Goal: Task Accomplishment & Management: Use online tool/utility

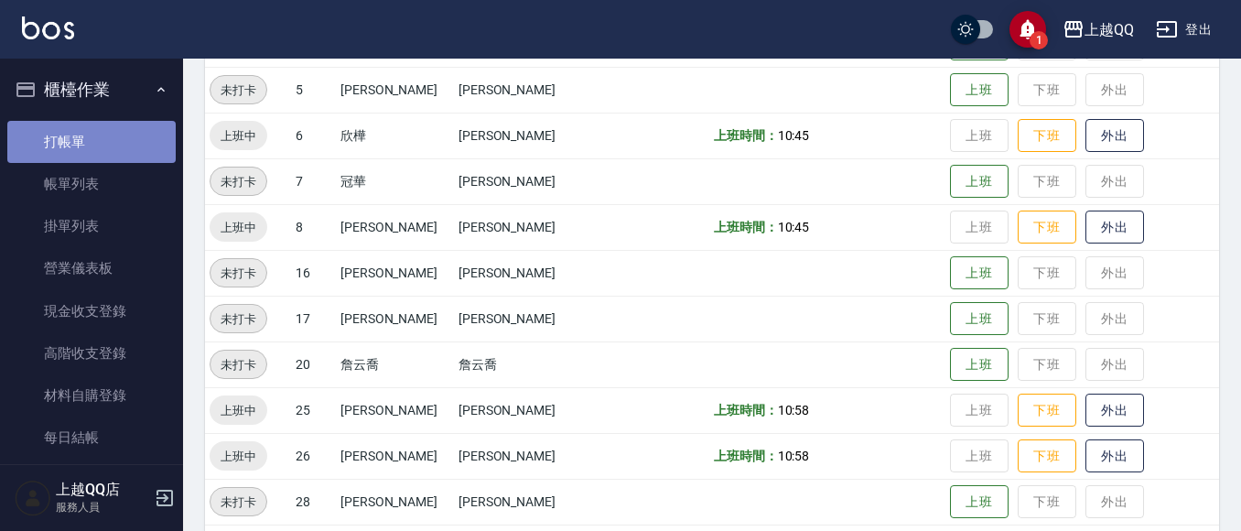
click at [92, 147] on link "打帳單" at bounding box center [91, 142] width 168 height 42
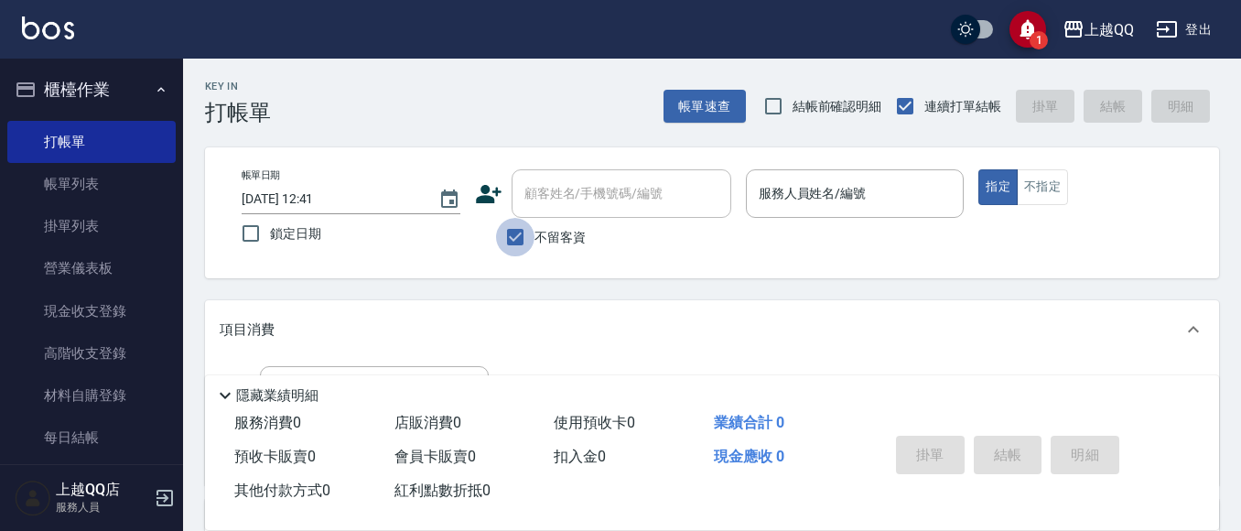
click at [515, 236] on input "不留客資" at bounding box center [515, 237] width 38 height 38
checkbox input "false"
click at [535, 188] on div "顧客姓名/手機號碼/編號 顧客姓名/手機號碼/編號" at bounding box center [621, 193] width 220 height 48
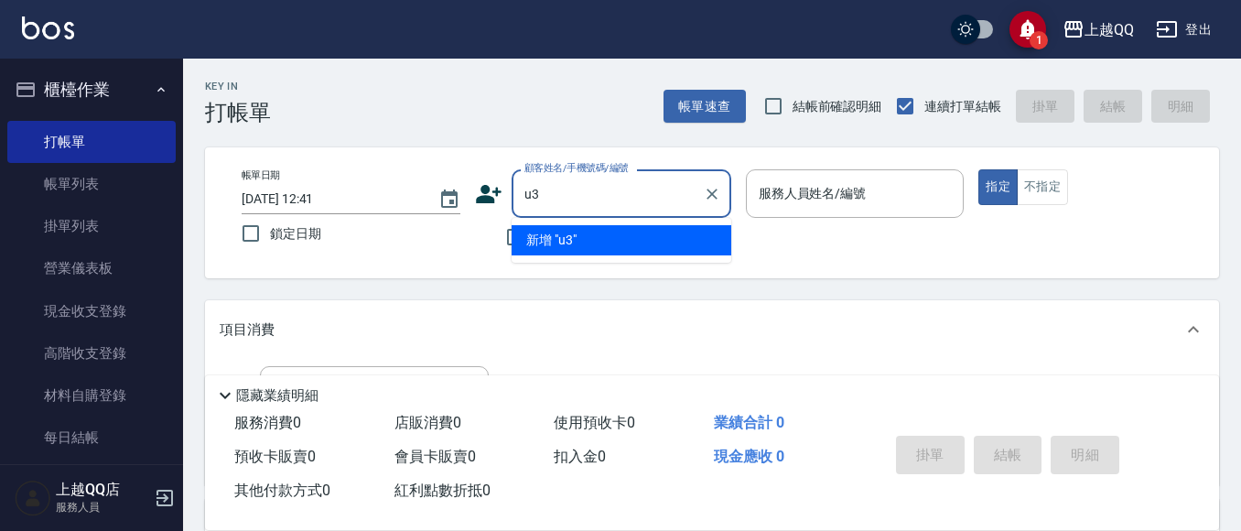
type input "u"
type input "輢"
type input "鬿"
type input "＿"
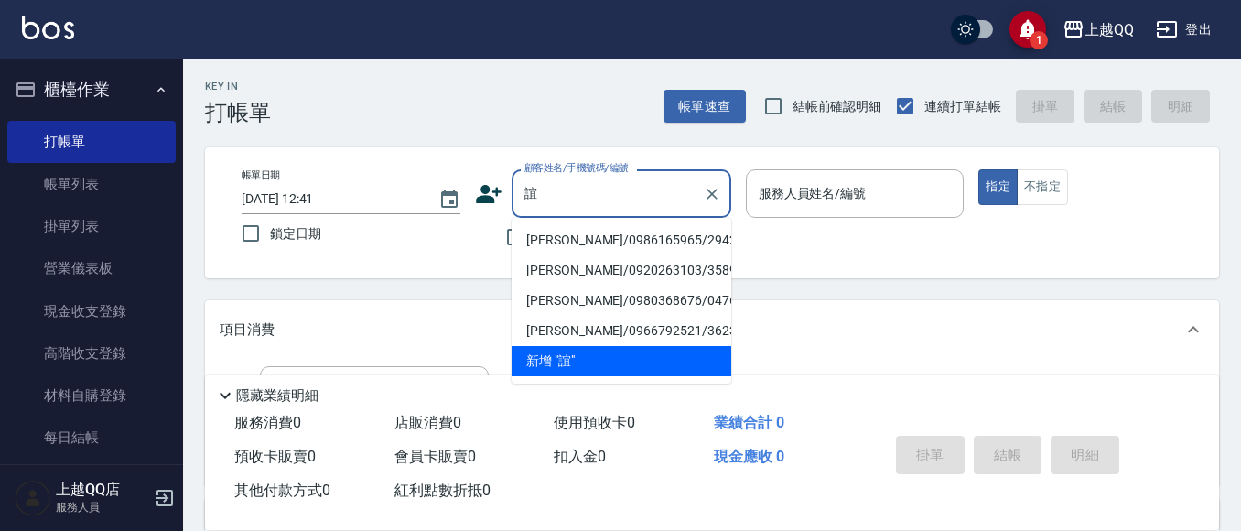
type input "衪"
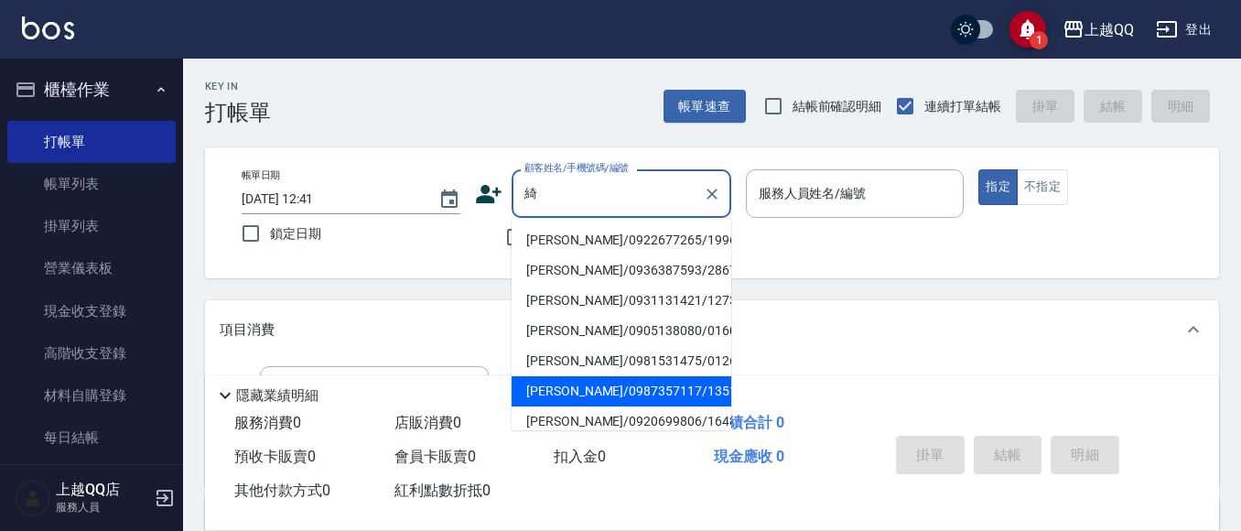
click at [549, 394] on li "[PERSON_NAME]/0987357117/1351" at bounding box center [621, 391] width 220 height 30
type input "[PERSON_NAME]/0987357117/1351"
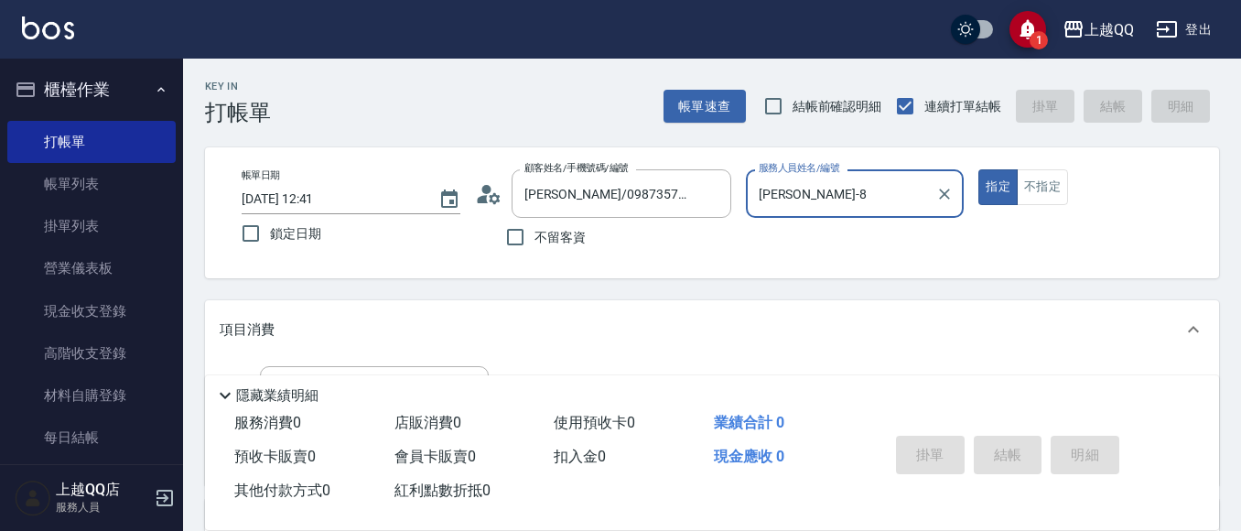
type input "[PERSON_NAME]-8"
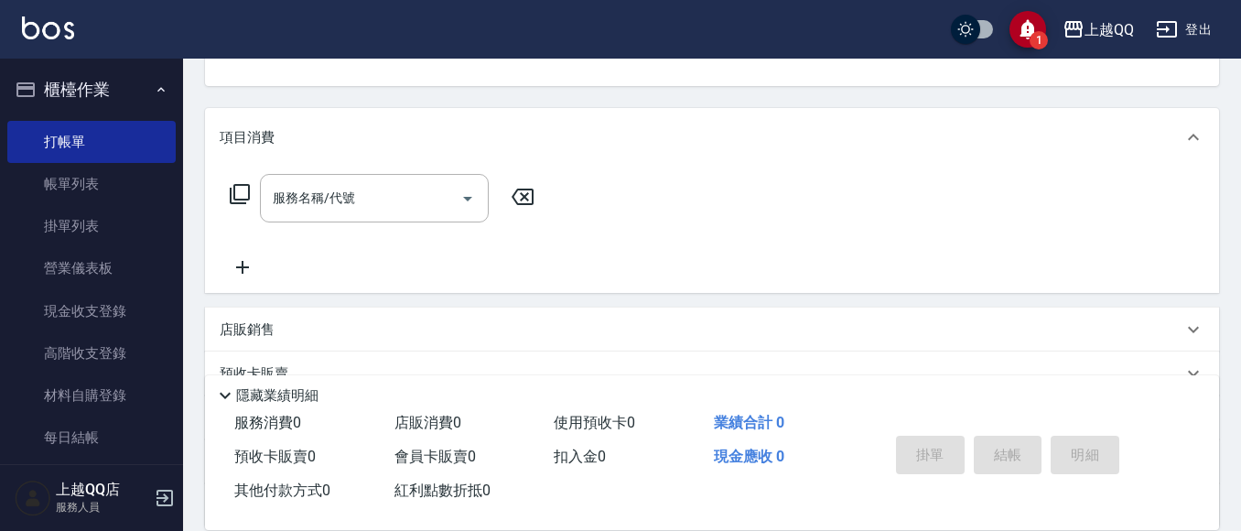
scroll to position [199, 0]
click at [234, 188] on icon at bounding box center [240, 187] width 20 height 20
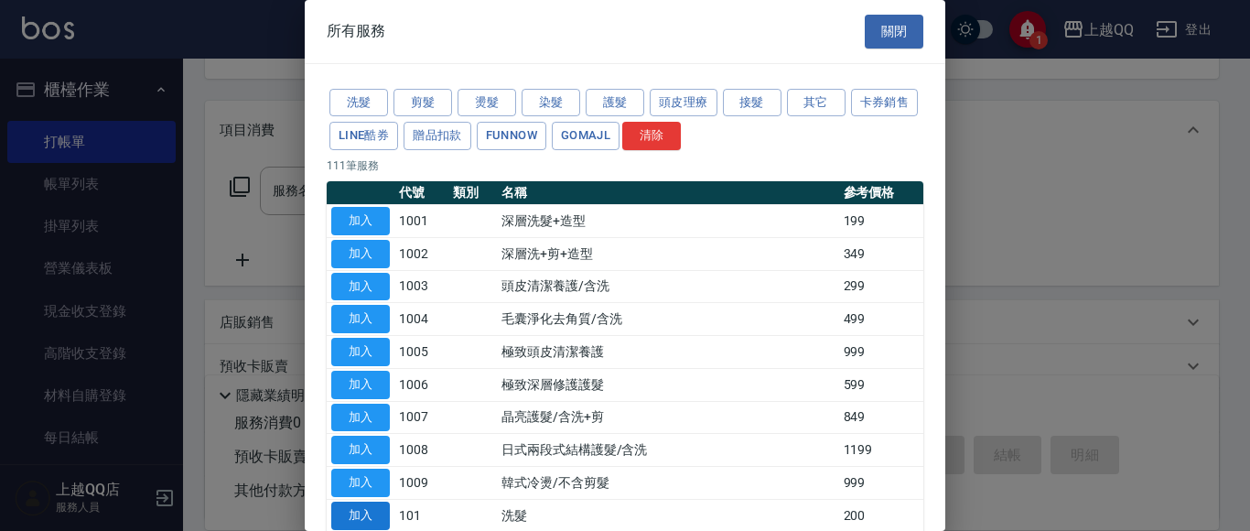
click at [358, 513] on button "加入" at bounding box center [360, 515] width 59 height 28
type input "洗髮(101)"
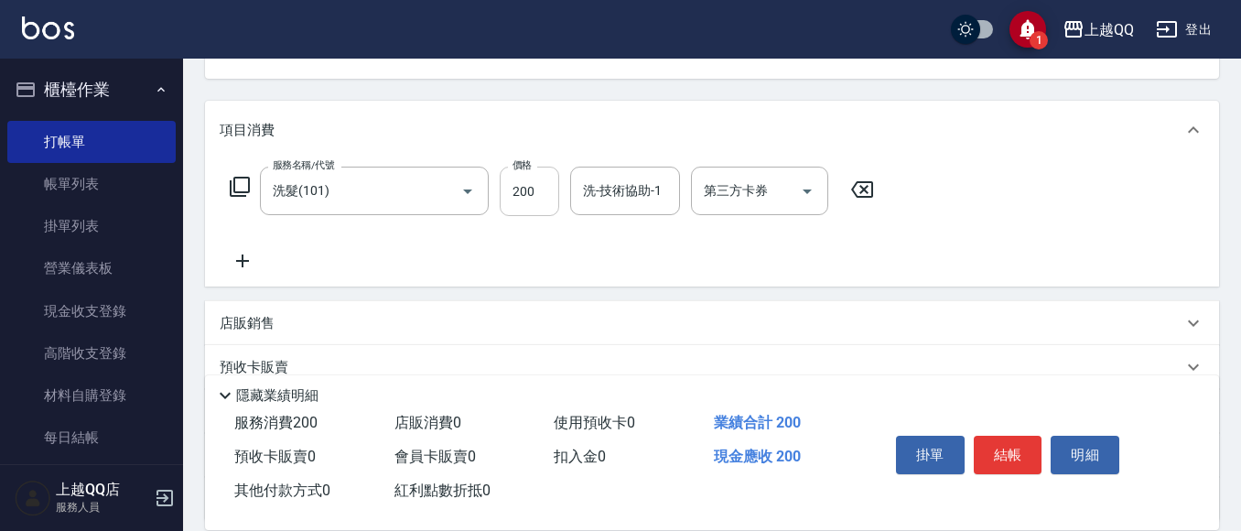
click at [544, 201] on input "200" at bounding box center [528, 190] width 59 height 49
type input "350"
click at [621, 193] on input "洗-技術協助-1" at bounding box center [624, 191] width 93 height 32
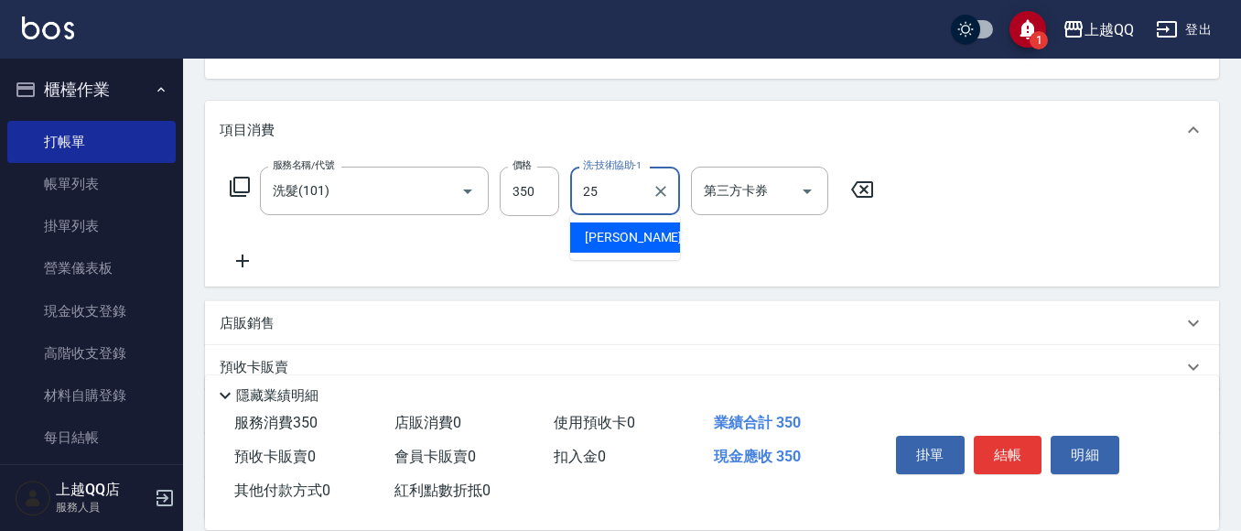
click at [632, 233] on span "[PERSON_NAME]-25" at bounding box center [642, 237] width 115 height 19
type input "[PERSON_NAME]-25"
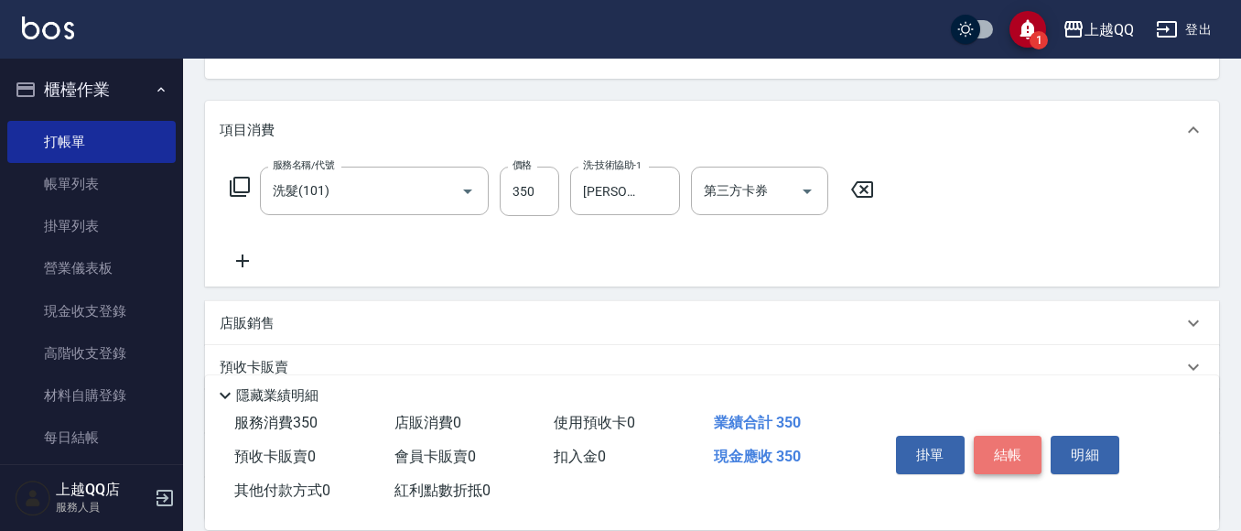
click at [993, 448] on button "結帳" at bounding box center [1007, 454] width 69 height 38
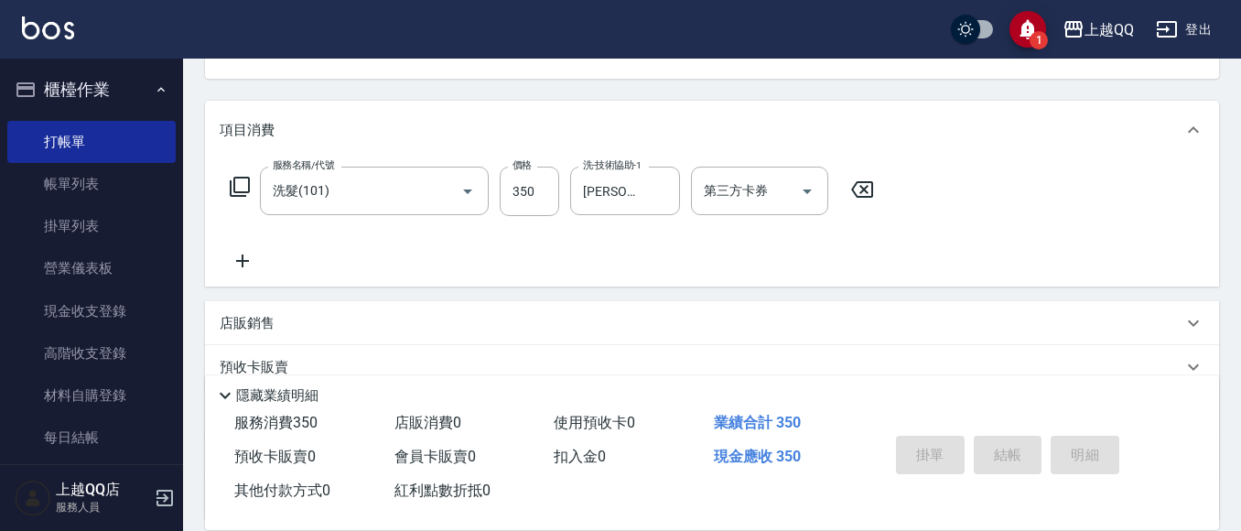
type input "[DATE] 12:44"
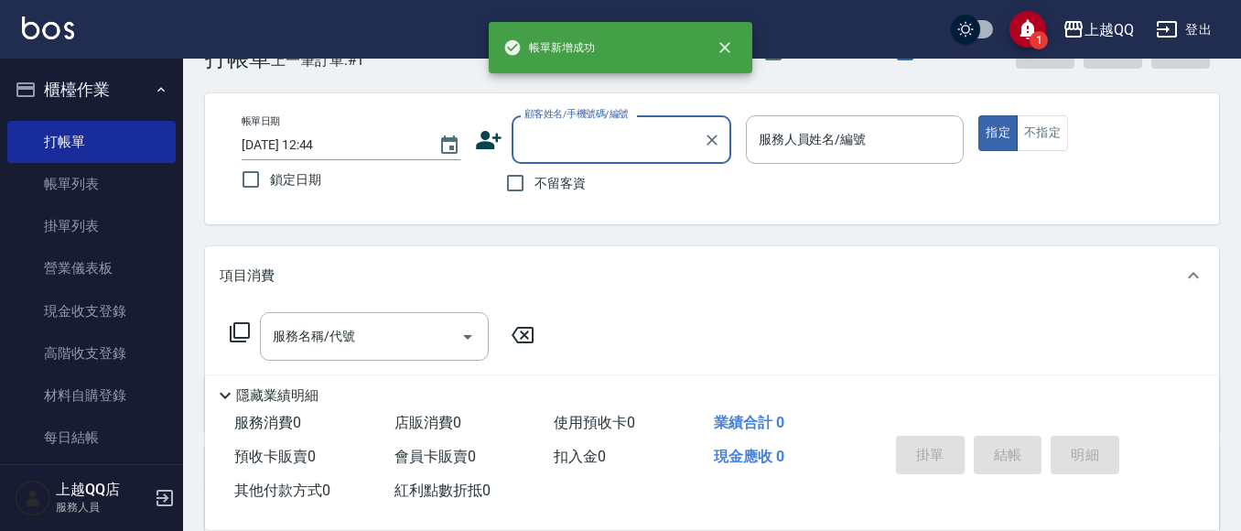
scroll to position [18, 0]
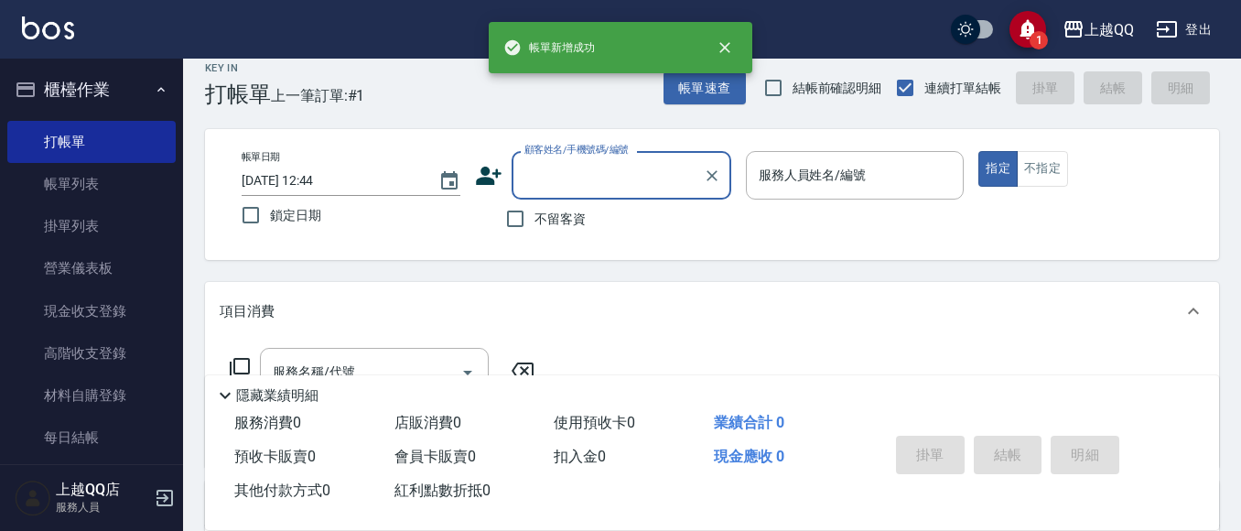
click at [578, 171] on input "顧客姓名/手機號碼/編號" at bounding box center [608, 175] width 176 height 32
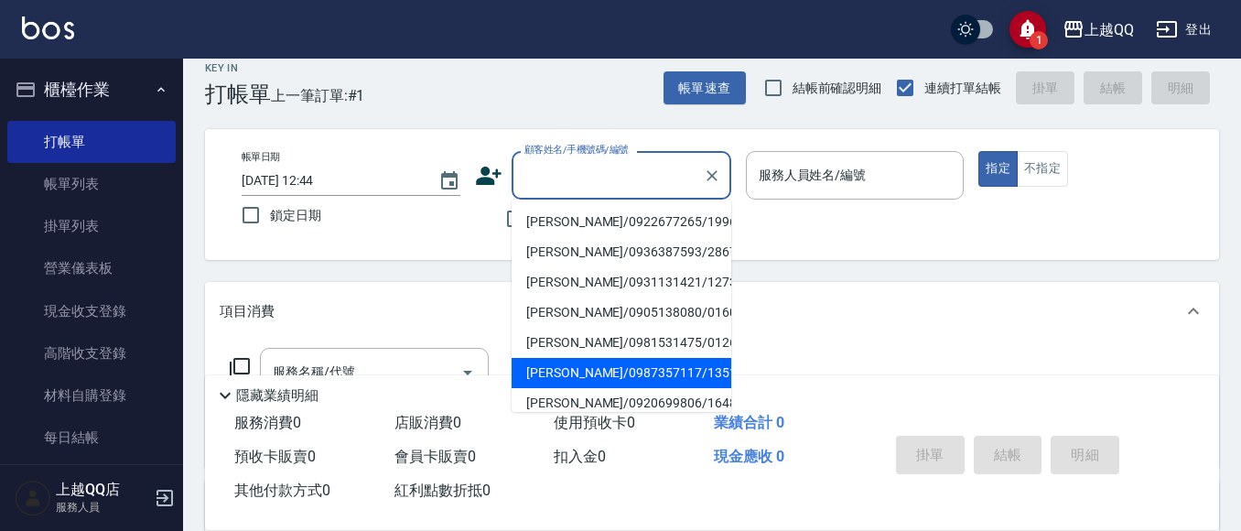
click at [586, 366] on li "[PERSON_NAME]/0987357117/1351" at bounding box center [621, 373] width 220 height 30
type input "[PERSON_NAME]/0987357117/1351"
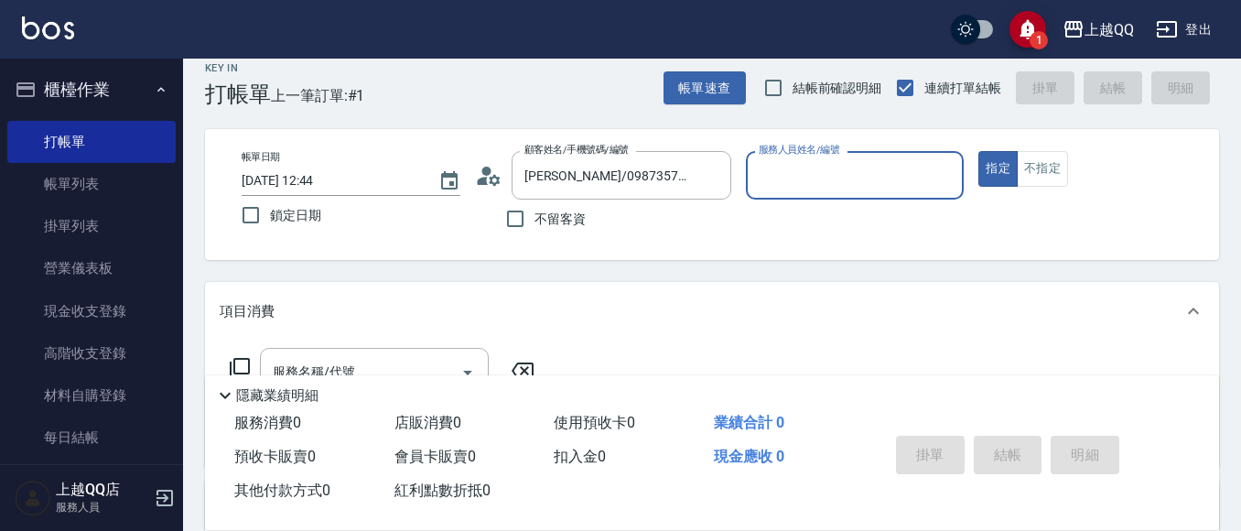
type input "[PERSON_NAME]-8"
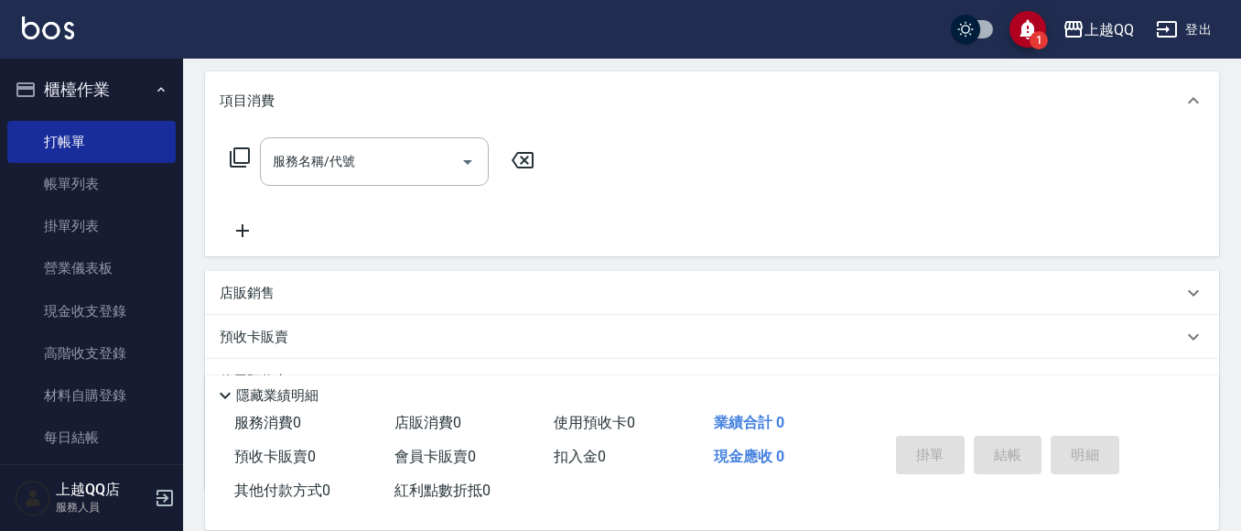
scroll to position [230, 0]
click at [247, 150] on icon at bounding box center [240, 156] width 22 height 22
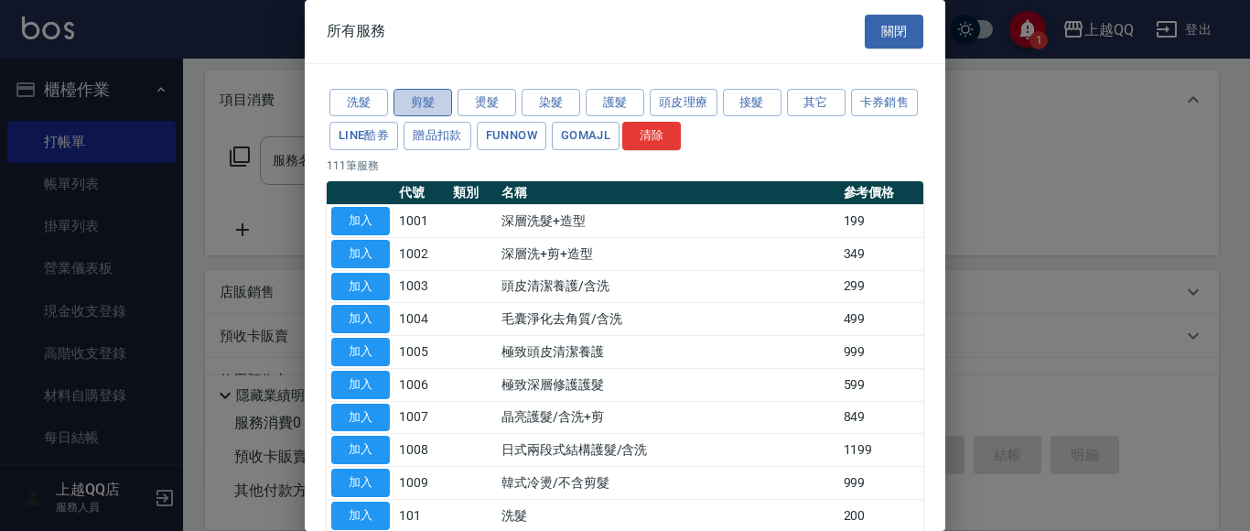
click at [423, 90] on button "剪髮" at bounding box center [422, 103] width 59 height 28
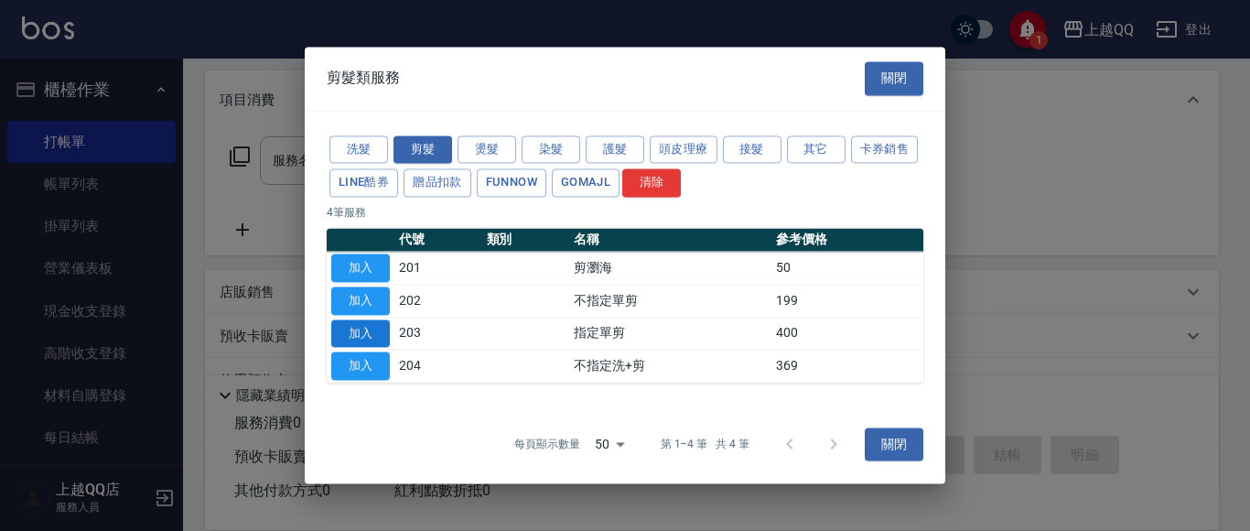
click at [363, 335] on button "加入" at bounding box center [360, 333] width 59 height 28
type input "指定單剪(203)"
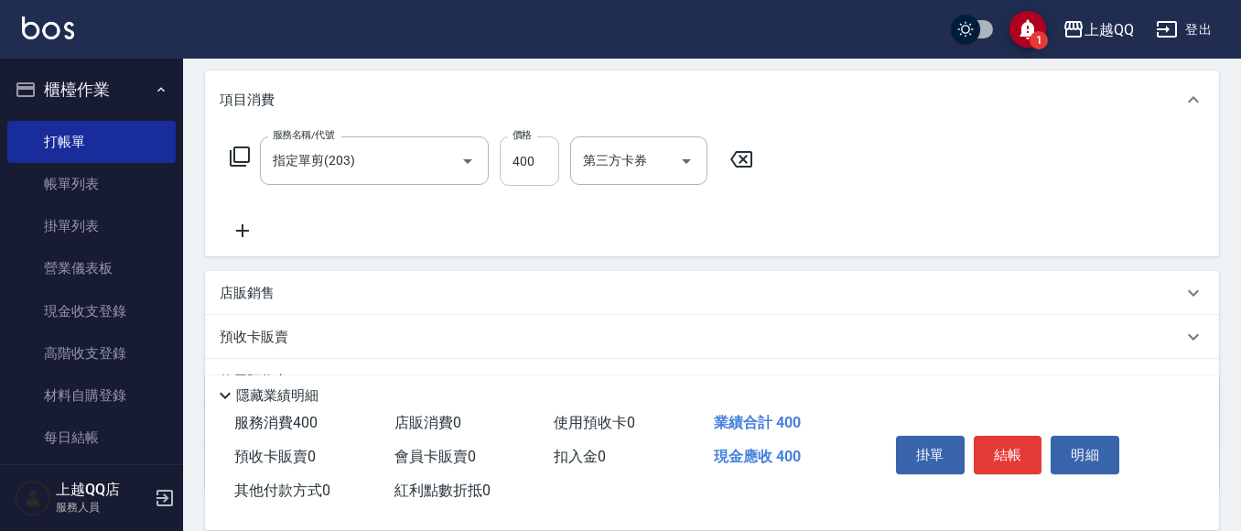
drag, startPoint x: 559, startPoint y: 148, endPoint x: 544, endPoint y: 159, distance: 18.3
click at [554, 152] on div "服務名稱/代號 指定單剪(203) 服務名稱/代號 價格 400 價格 第三方卡券 第三方卡券" at bounding box center [492, 160] width 544 height 49
click at [536, 167] on input "400" at bounding box center [528, 160] width 59 height 49
type input "250"
click at [1022, 440] on button "結帳" at bounding box center [1007, 454] width 69 height 38
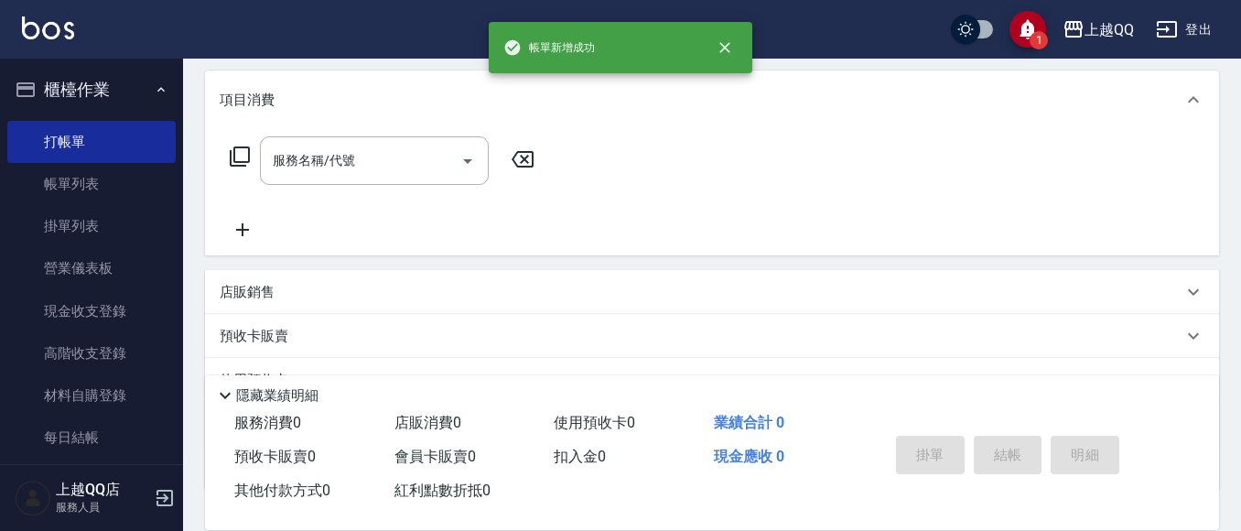
scroll to position [0, 0]
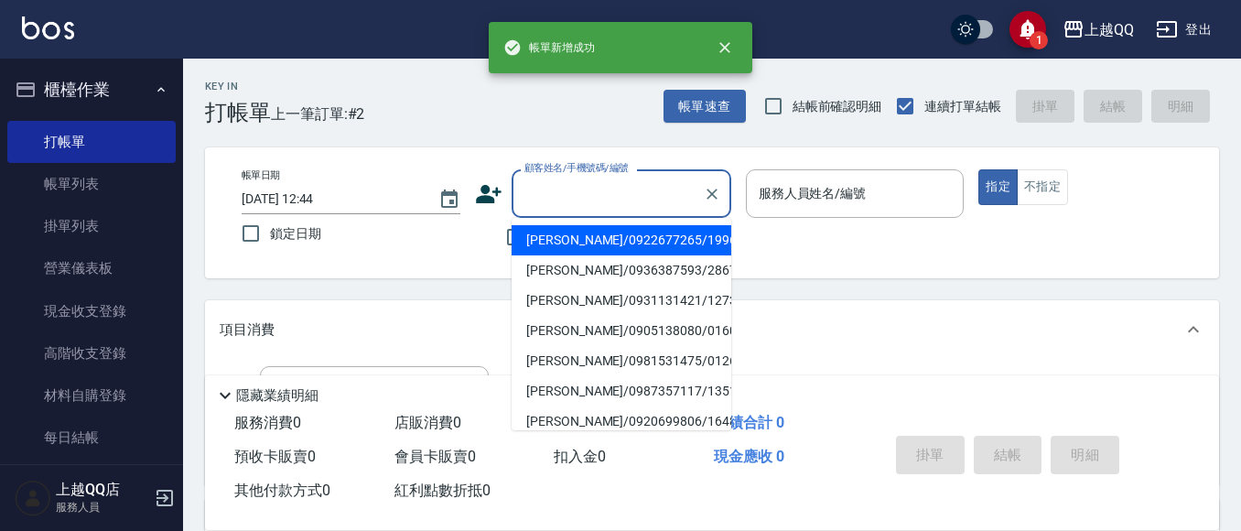
click at [559, 188] on input "顧客姓名/手機號碼/編號" at bounding box center [608, 193] width 176 height 32
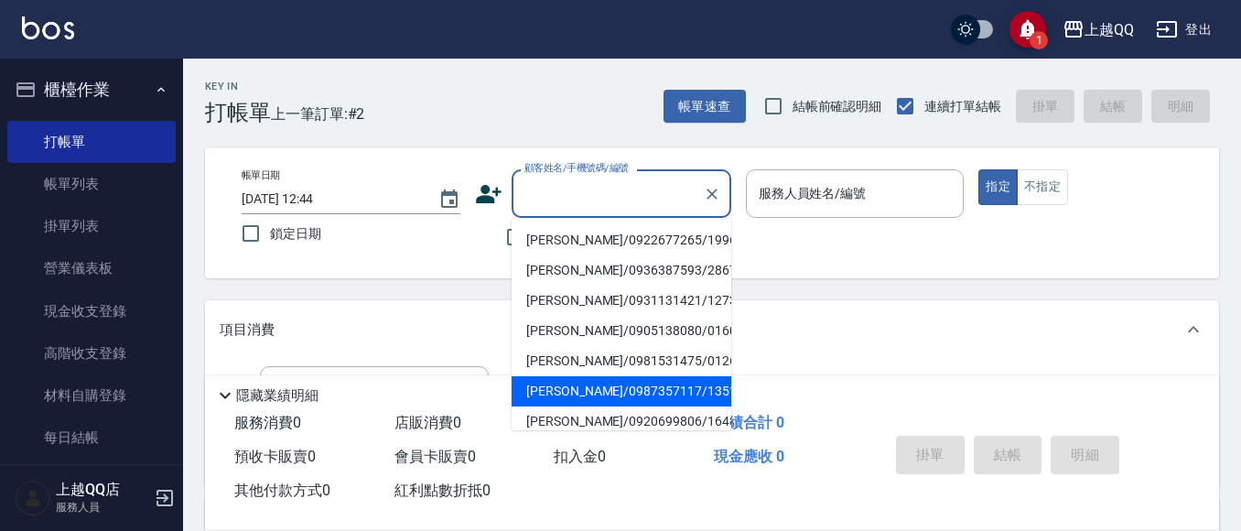
click at [576, 387] on li "[PERSON_NAME]/0987357117/1351" at bounding box center [621, 391] width 220 height 30
type input "[PERSON_NAME]/0987357117/1351"
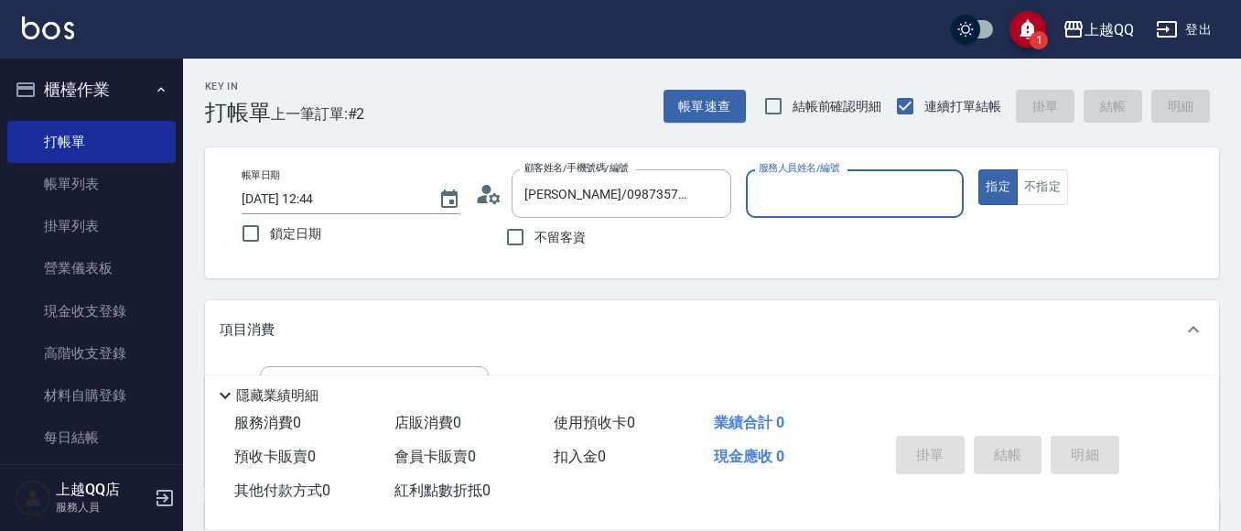
type input "[PERSON_NAME]-8"
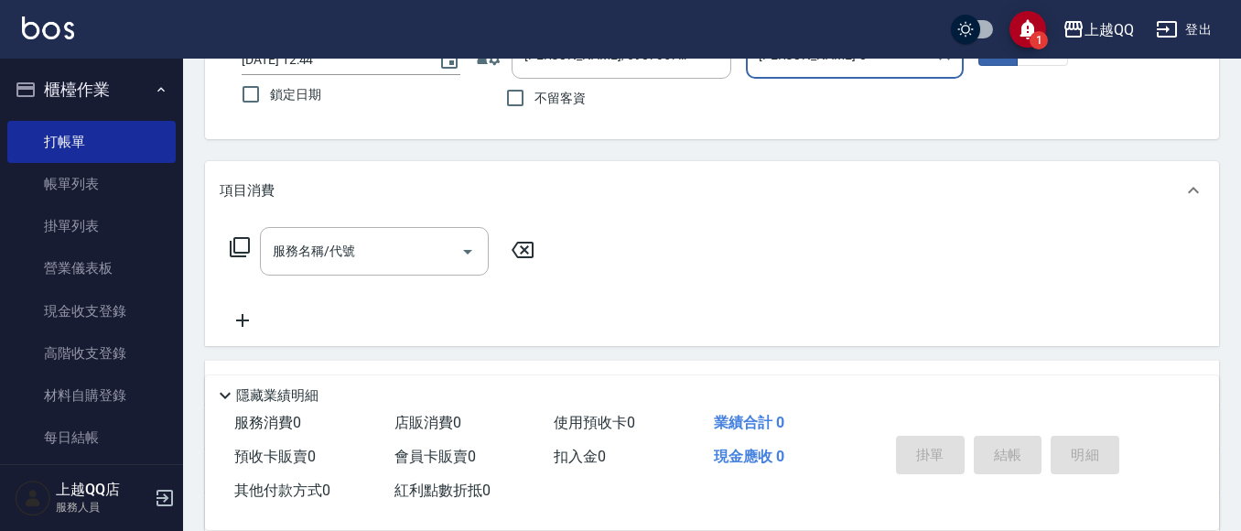
scroll to position [149, 0]
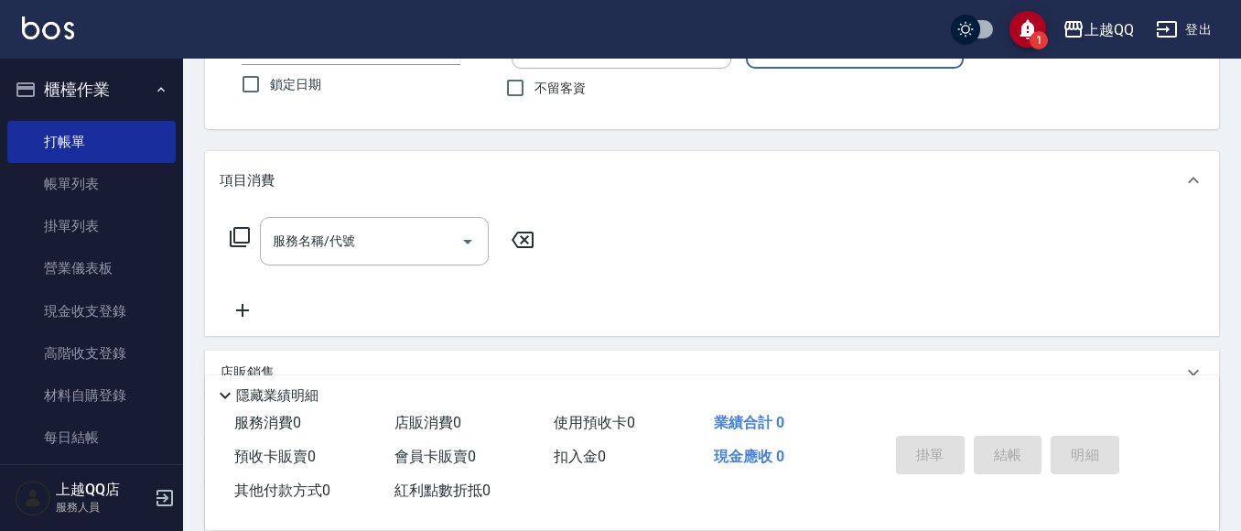
click at [237, 234] on icon at bounding box center [240, 237] width 22 height 22
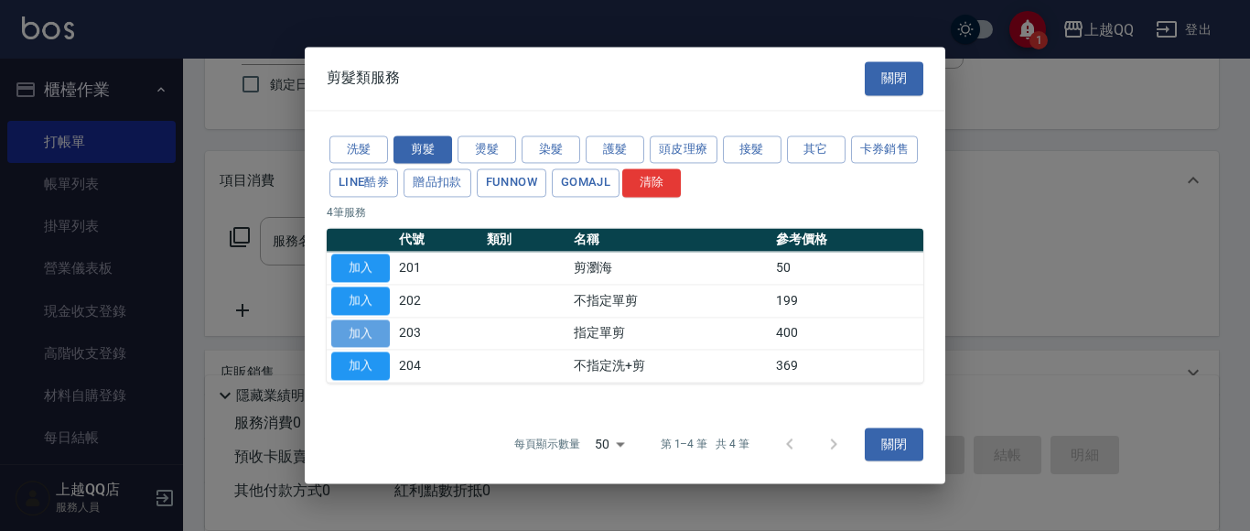
click at [336, 324] on button "加入" at bounding box center [360, 333] width 59 height 28
type input "指定單剪(203)"
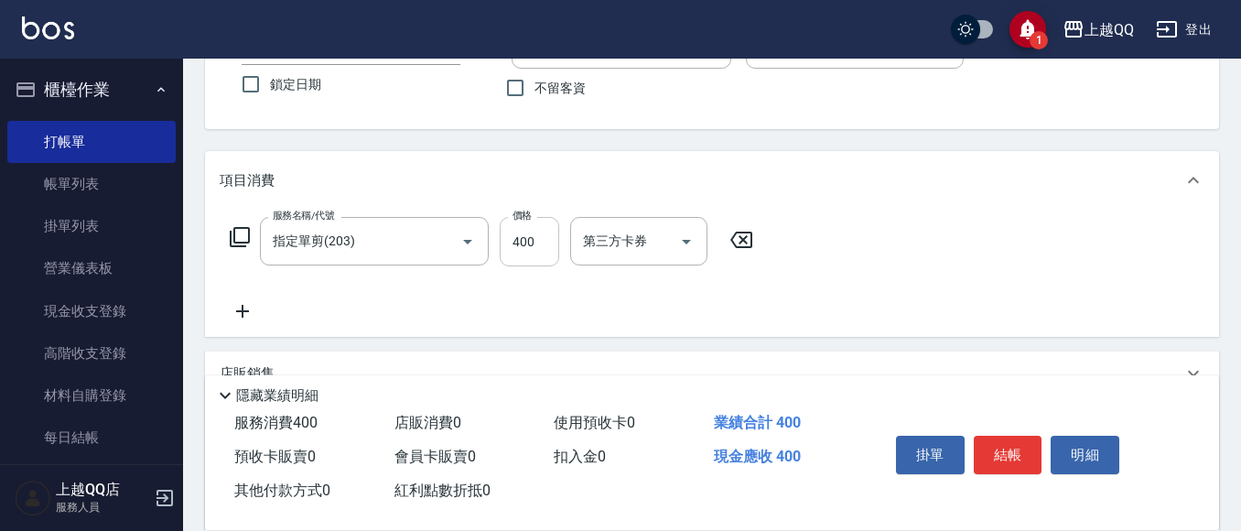
click at [542, 248] on input "400" at bounding box center [528, 241] width 59 height 49
type input "280"
click at [998, 453] on button "結帳" at bounding box center [1007, 454] width 69 height 38
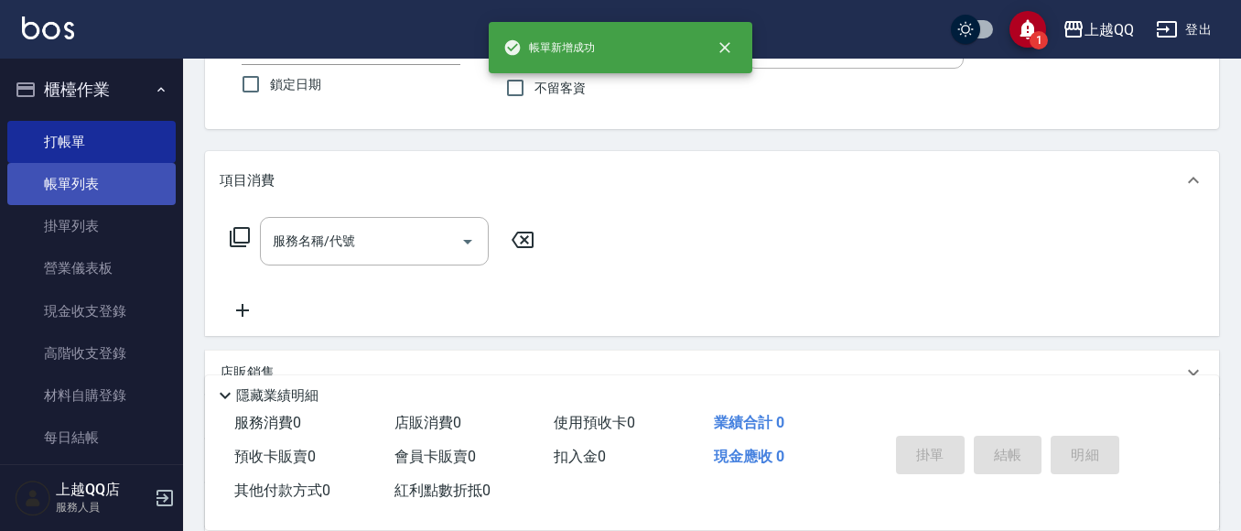
click at [49, 197] on link "帳單列表" at bounding box center [91, 184] width 168 height 42
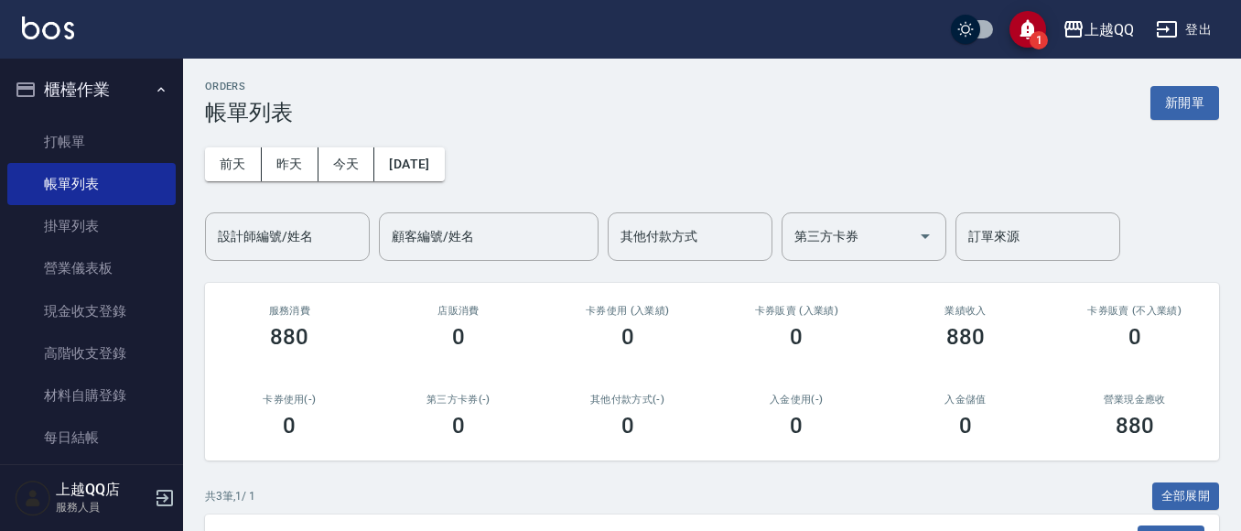
scroll to position [296, 0]
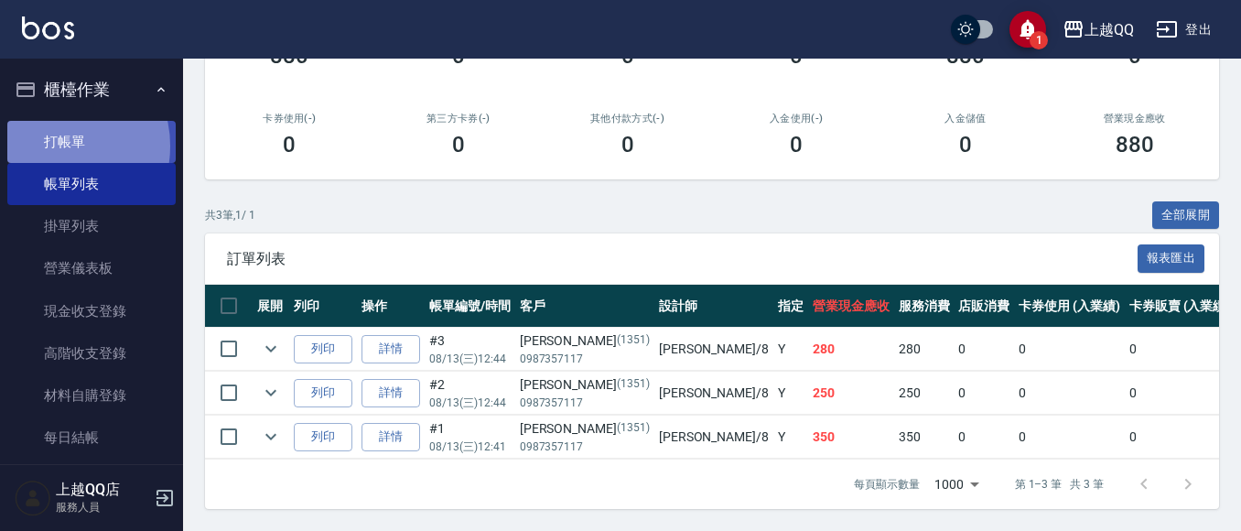
click at [56, 145] on link "打帳單" at bounding box center [91, 142] width 168 height 42
